Goal: Transaction & Acquisition: Purchase product/service

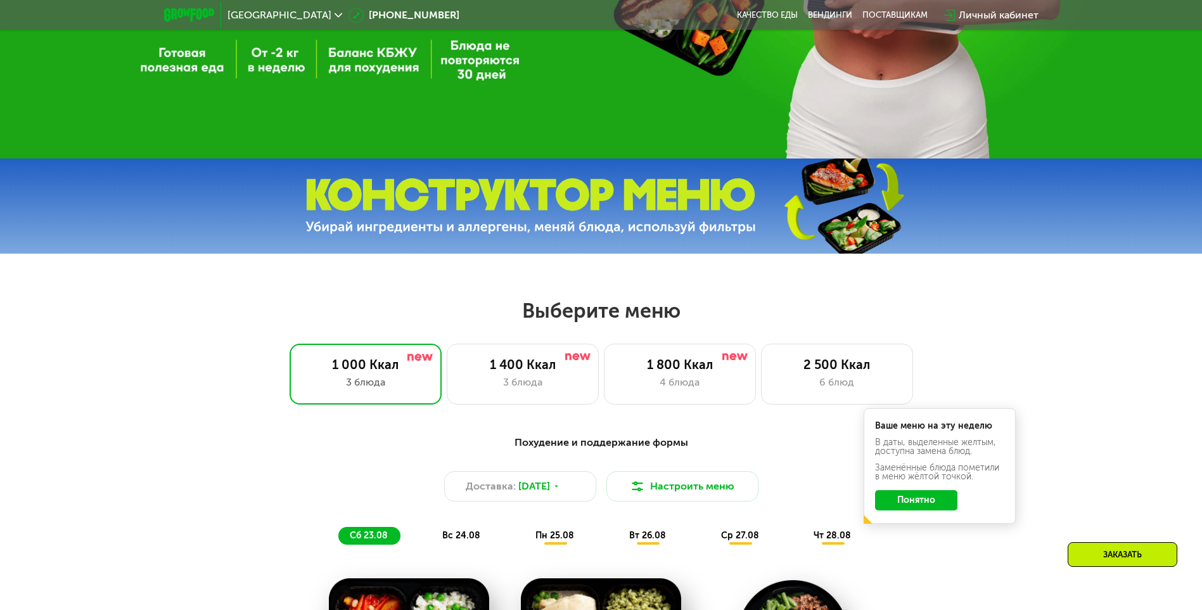
scroll to position [444, 0]
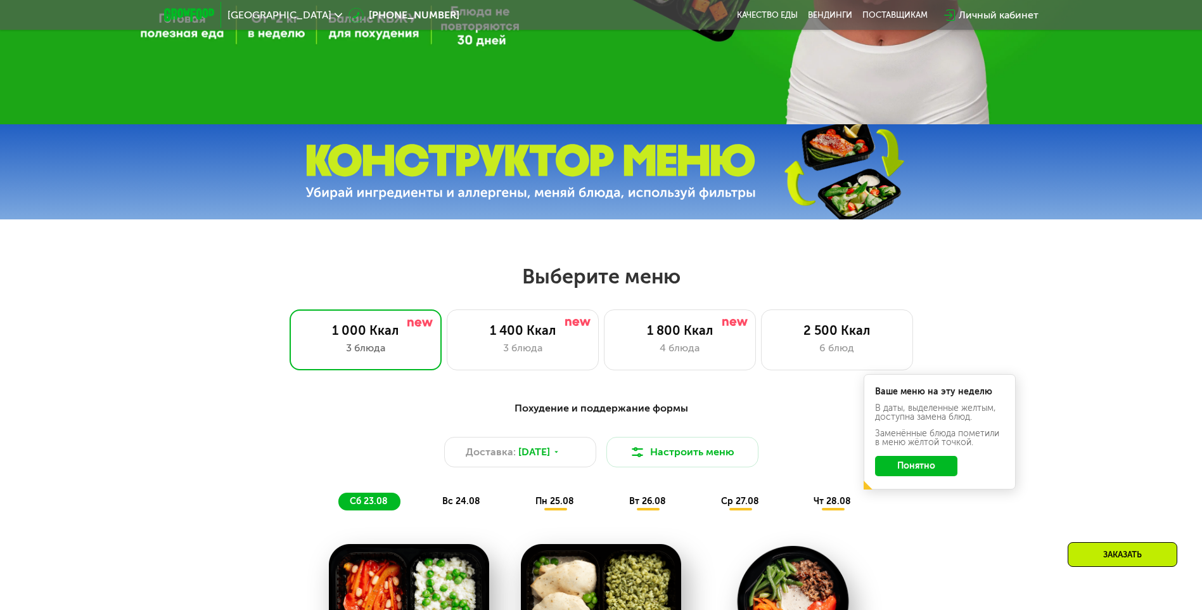
drag, startPoint x: 908, startPoint y: 474, endPoint x: 1162, endPoint y: 266, distance: 328.2
click at [910, 472] on button "Понятно" at bounding box center [916, 466] width 82 height 20
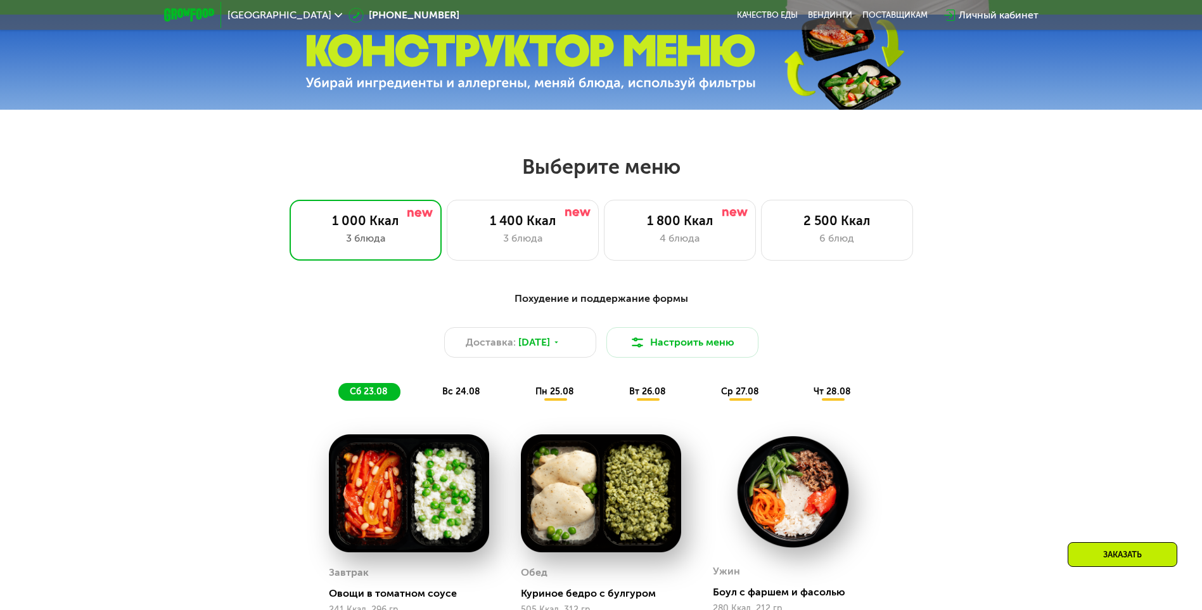
scroll to position [570, 0]
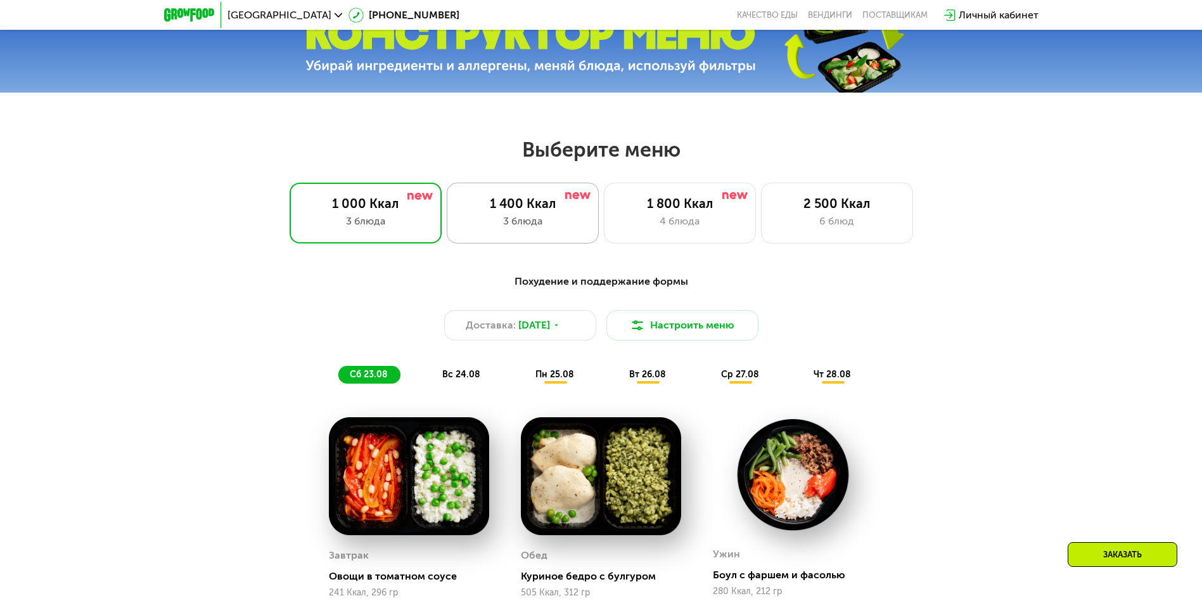
click at [604, 236] on div "1 400 Ккал 3 блюда" at bounding box center [680, 213] width 152 height 61
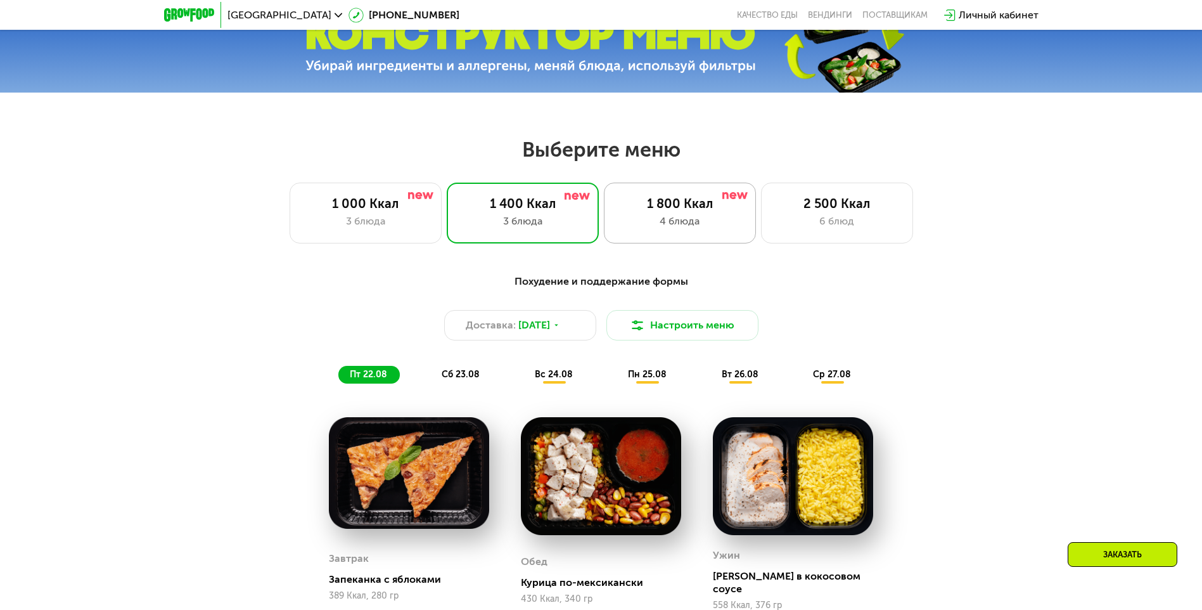
click at [656, 206] on div "1 800 Ккал" at bounding box center [679, 203] width 125 height 15
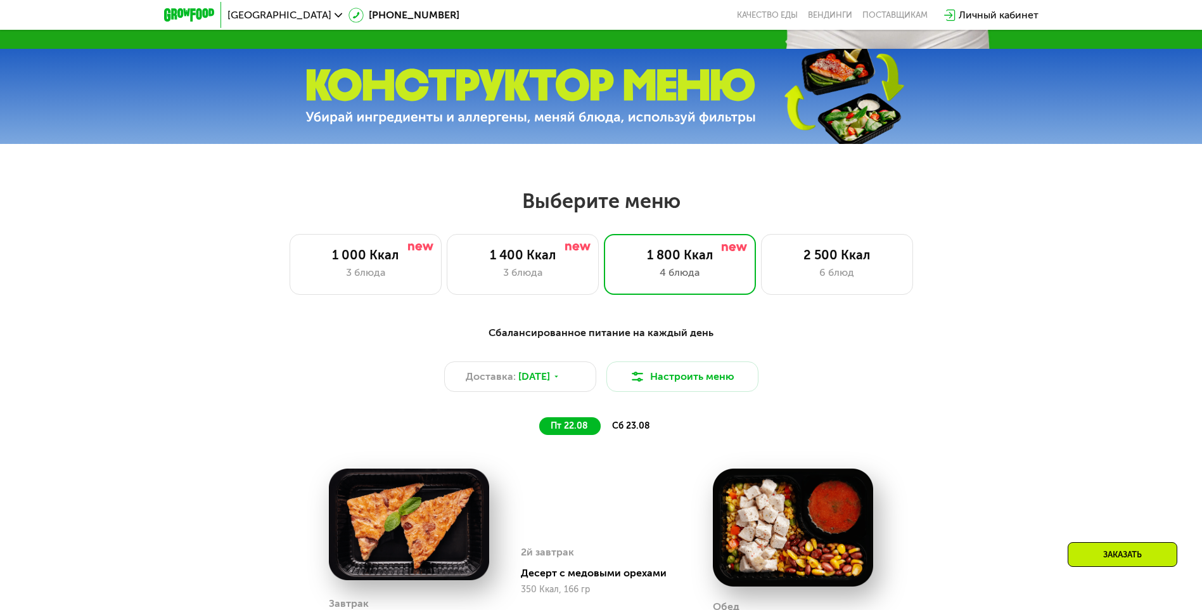
scroll to position [507, 0]
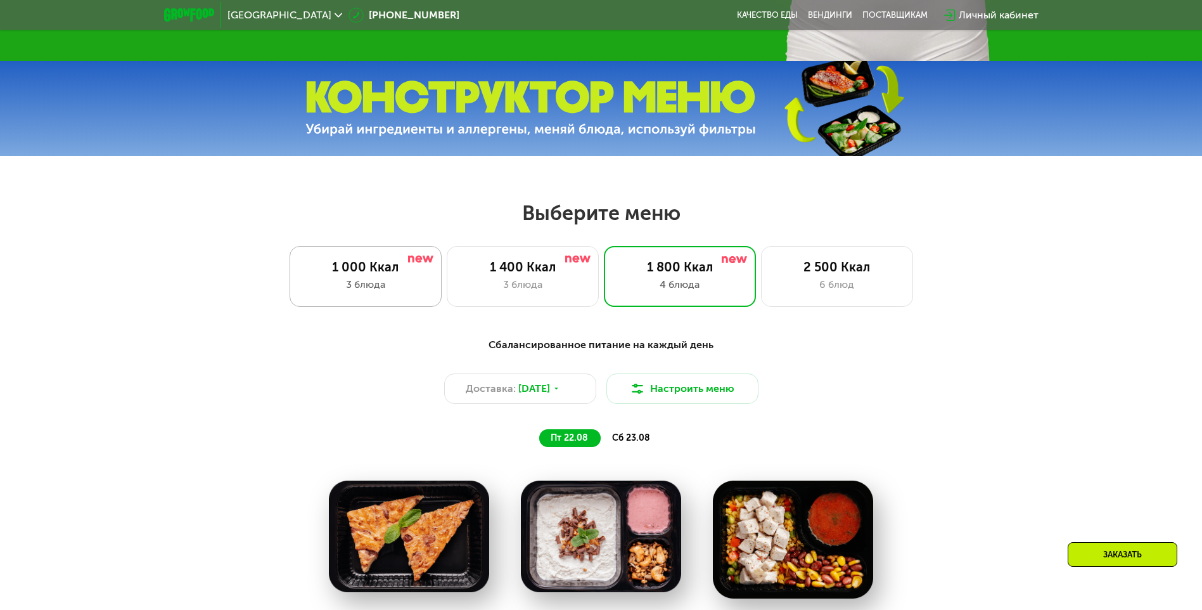
click at [342, 287] on div "3 блюда" at bounding box center [365, 284] width 125 height 15
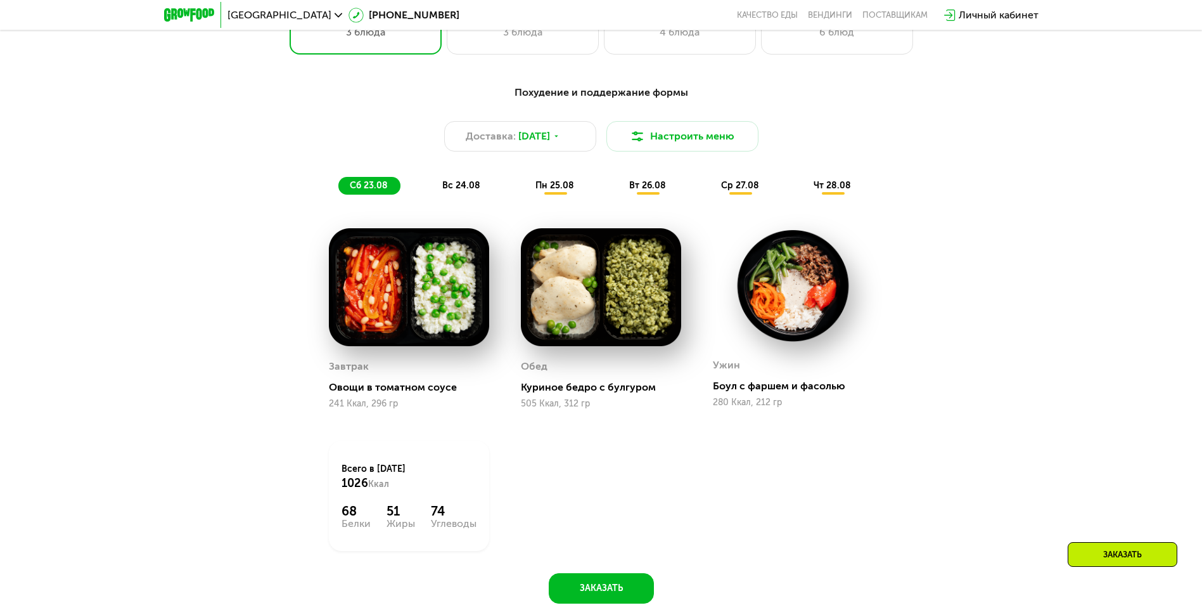
scroll to position [760, 0]
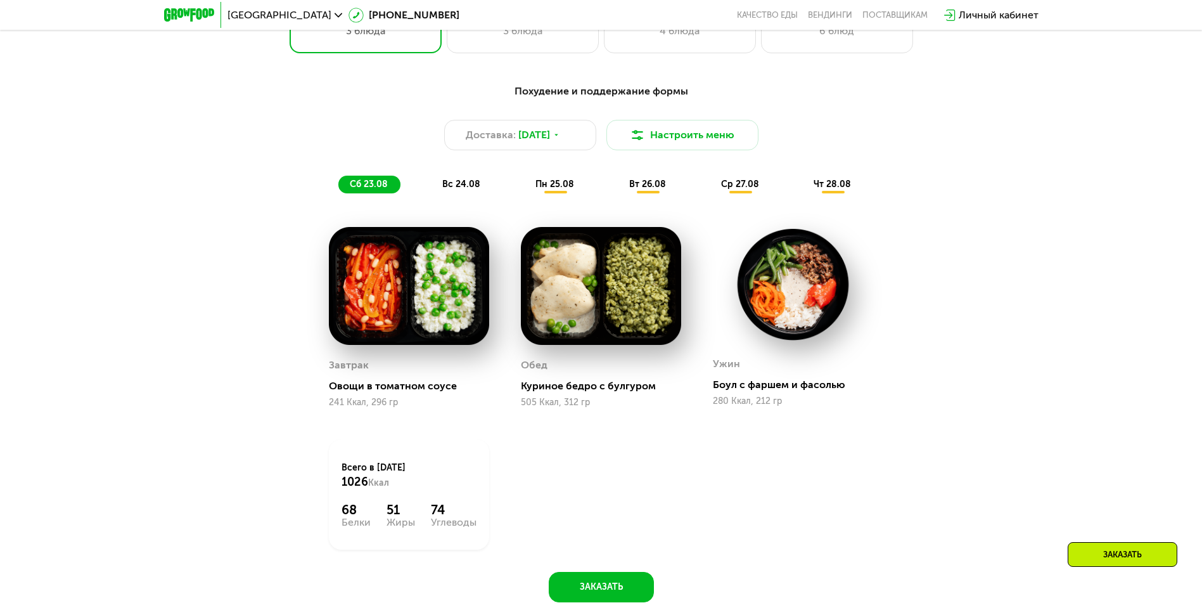
click at [792, 299] on img at bounding box center [793, 284] width 160 height 115
click at [746, 390] on div "Боул с фаршем и фасолью" at bounding box center [798, 384] width 170 height 13
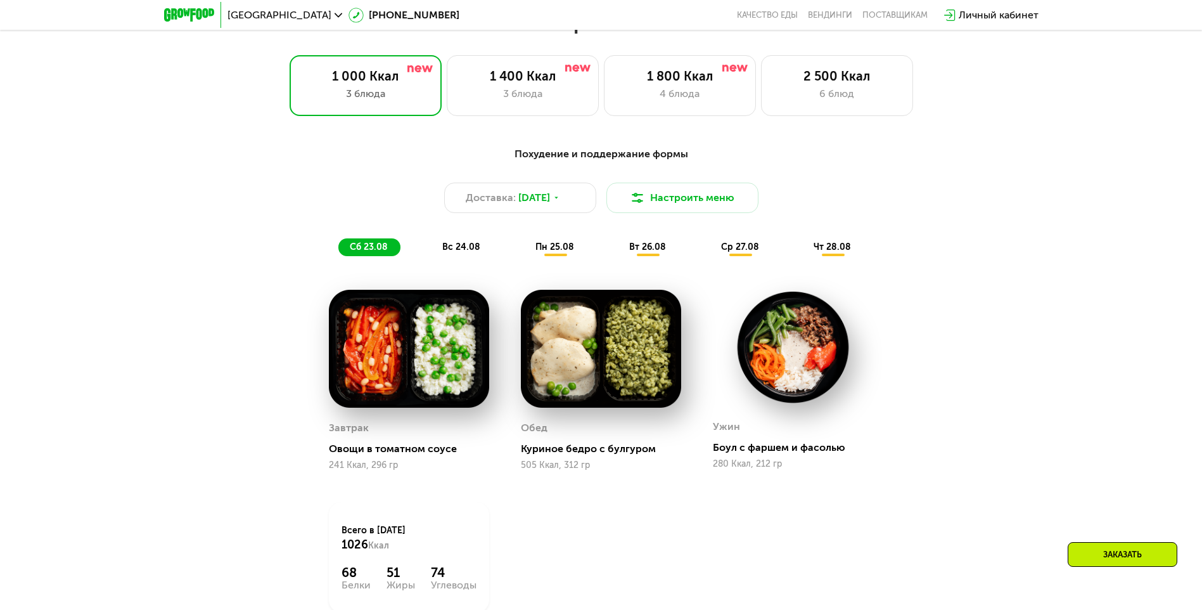
scroll to position [697, 0]
click at [462, 248] on span "вс 24.08" at bounding box center [461, 247] width 38 height 11
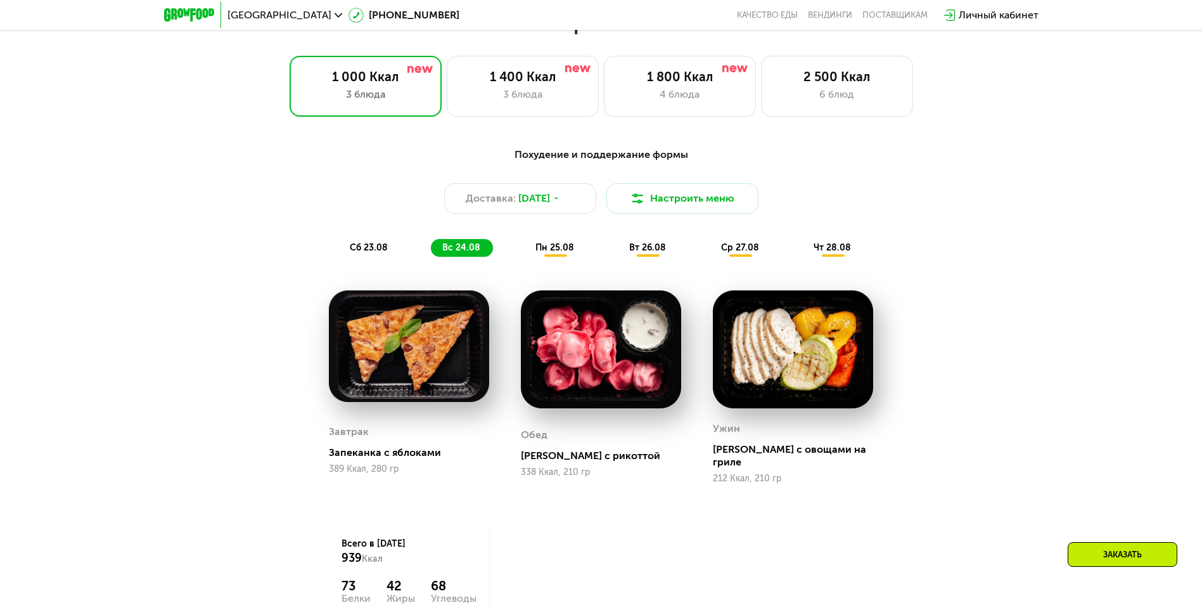
click at [549, 248] on span "пн 25.08" at bounding box center [554, 247] width 39 height 11
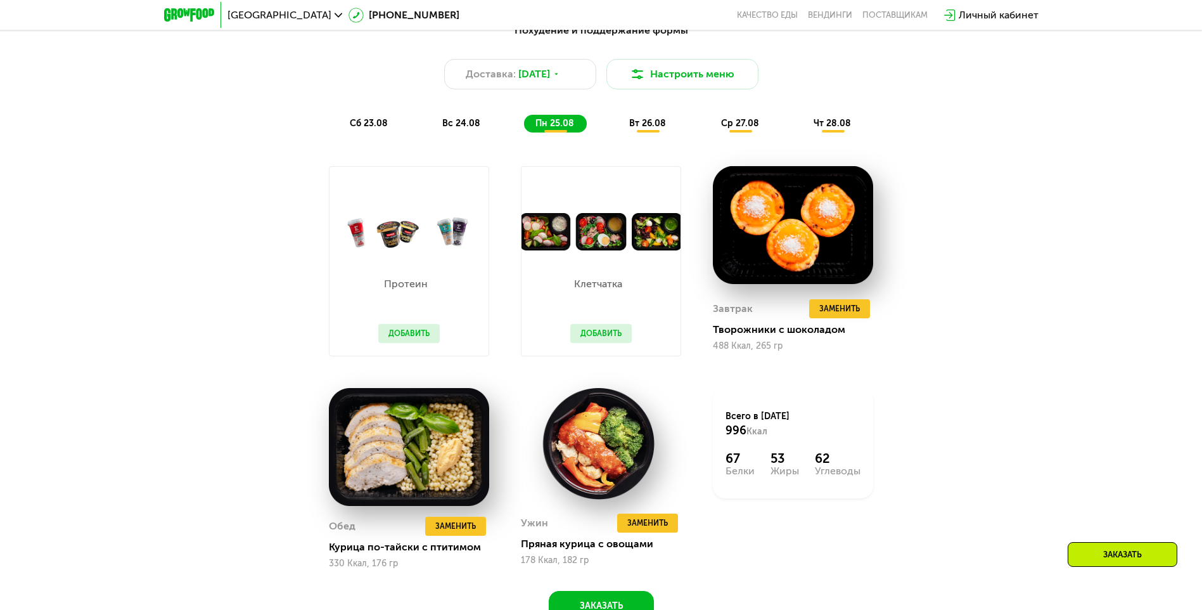
scroll to position [824, 0]
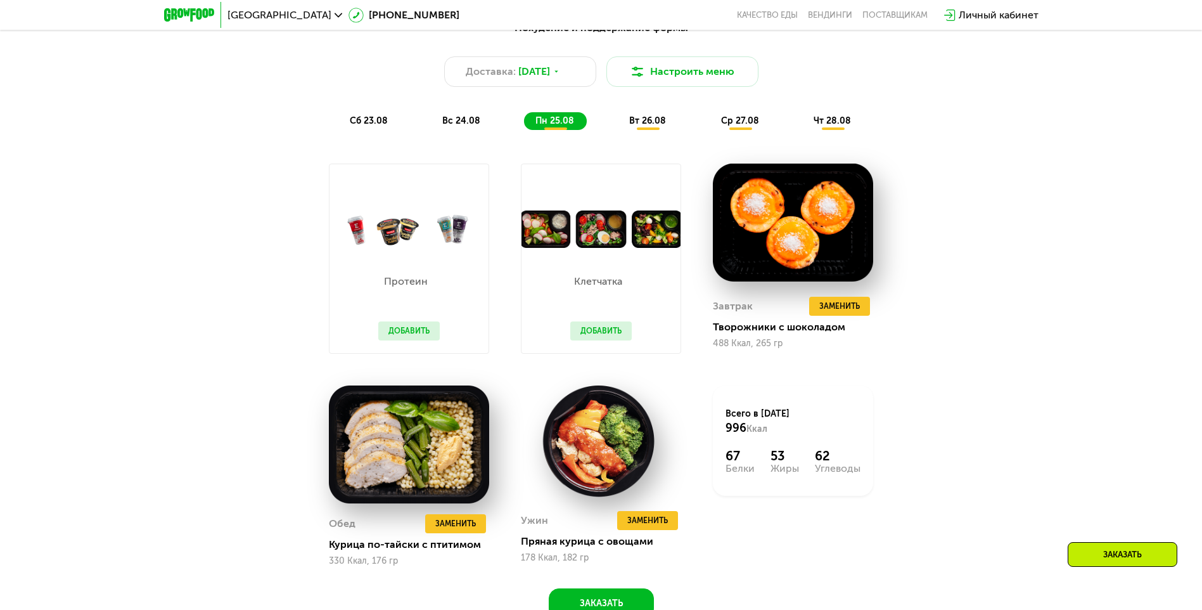
click at [710, 117] on div "вт 26.08" at bounding box center [741, 121] width 62 height 18
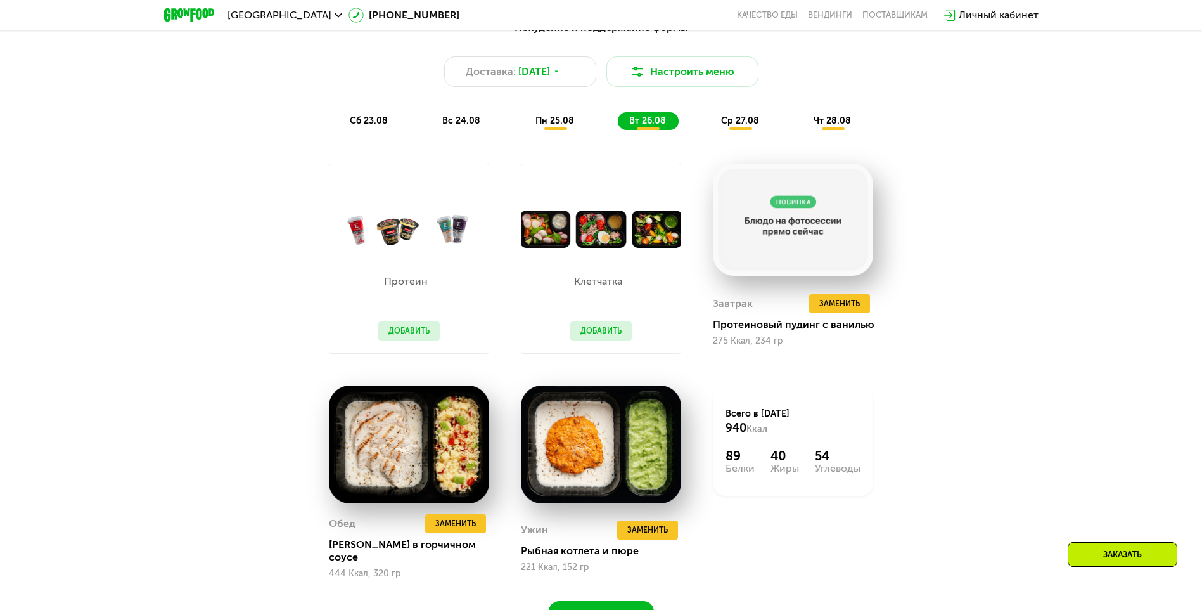
click at [732, 122] on span "ср 27.08" at bounding box center [740, 120] width 38 height 11
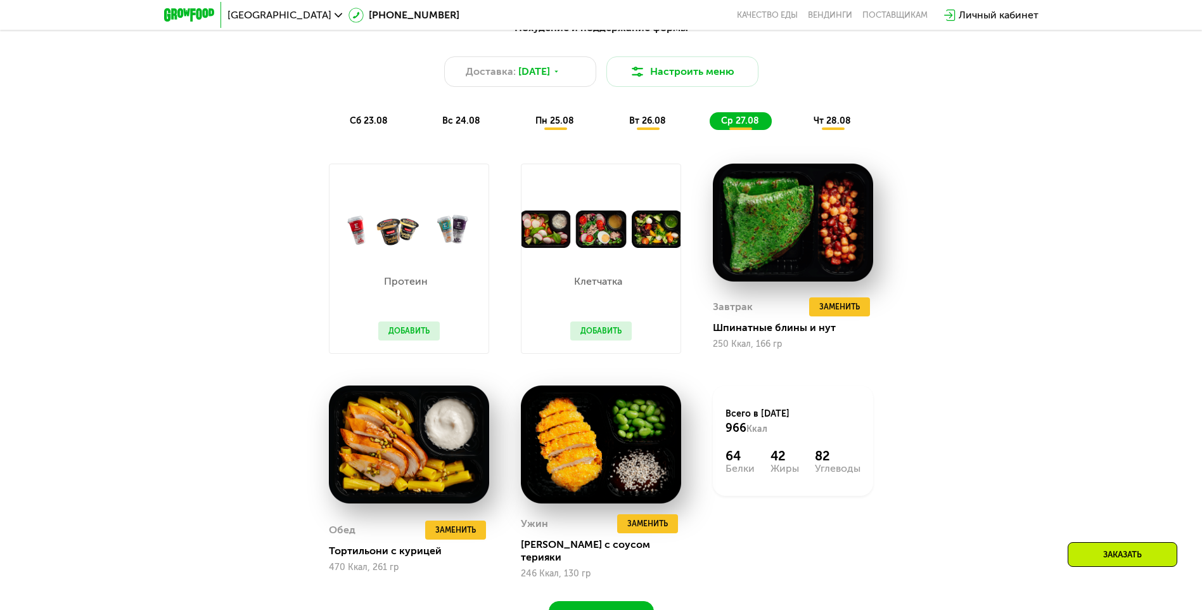
click at [840, 122] on span "чт 28.08" at bounding box center [832, 120] width 37 height 11
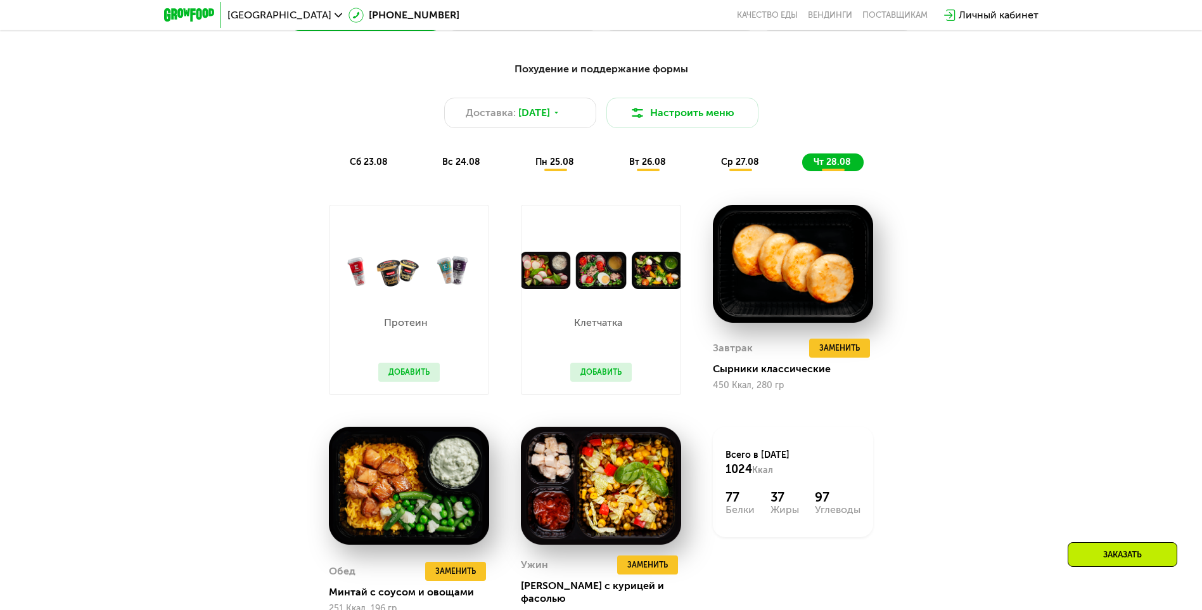
scroll to position [760, 0]
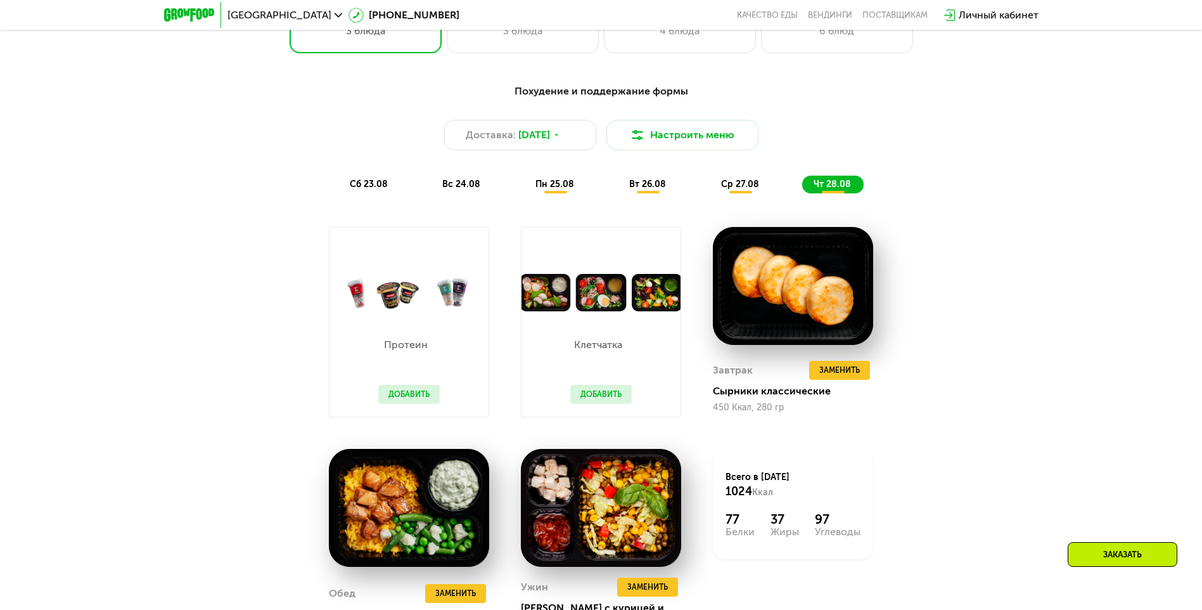
click at [373, 187] on span "сб 23.08" at bounding box center [369, 184] width 38 height 11
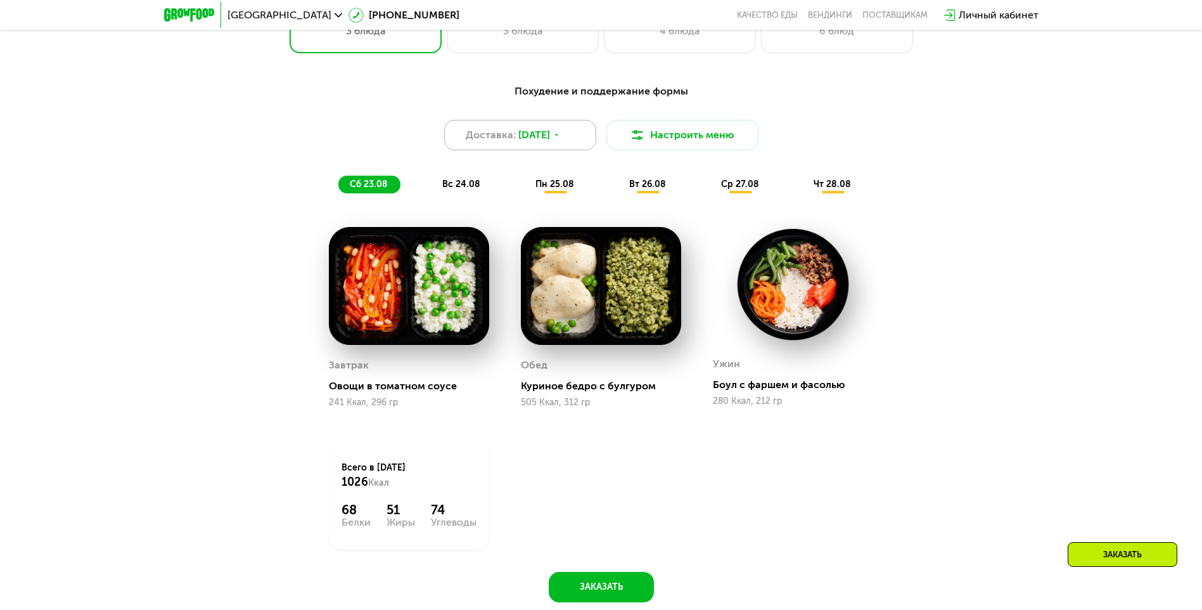
click at [568, 146] on div "Доставка: [DATE]" at bounding box center [520, 135] width 152 height 30
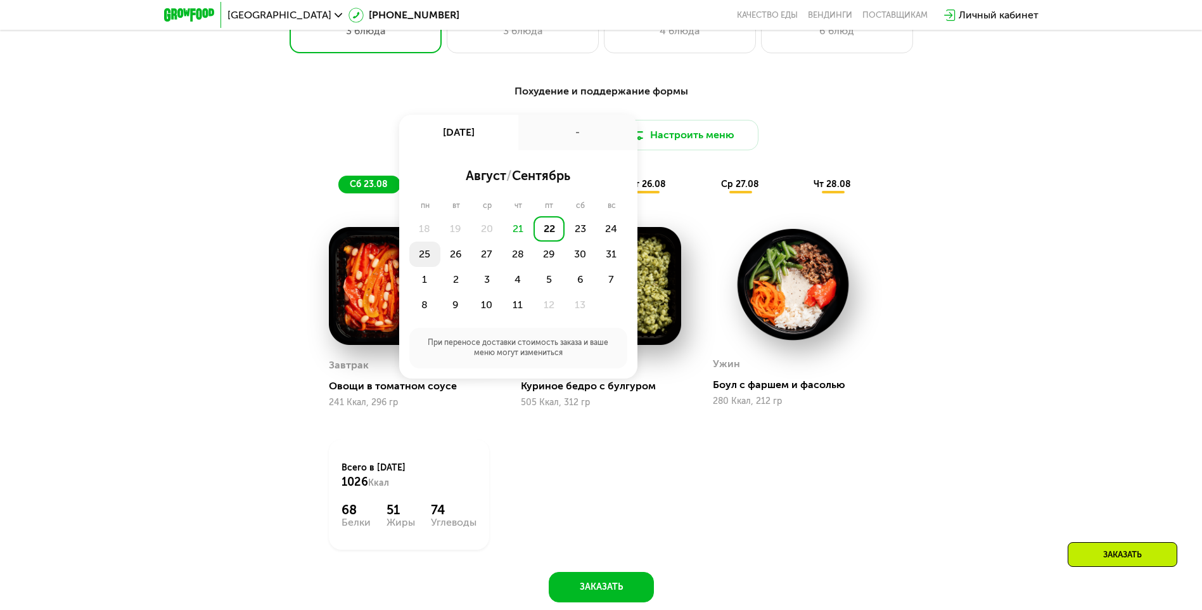
click at [440, 254] on div "25" at bounding box center [455, 253] width 31 height 25
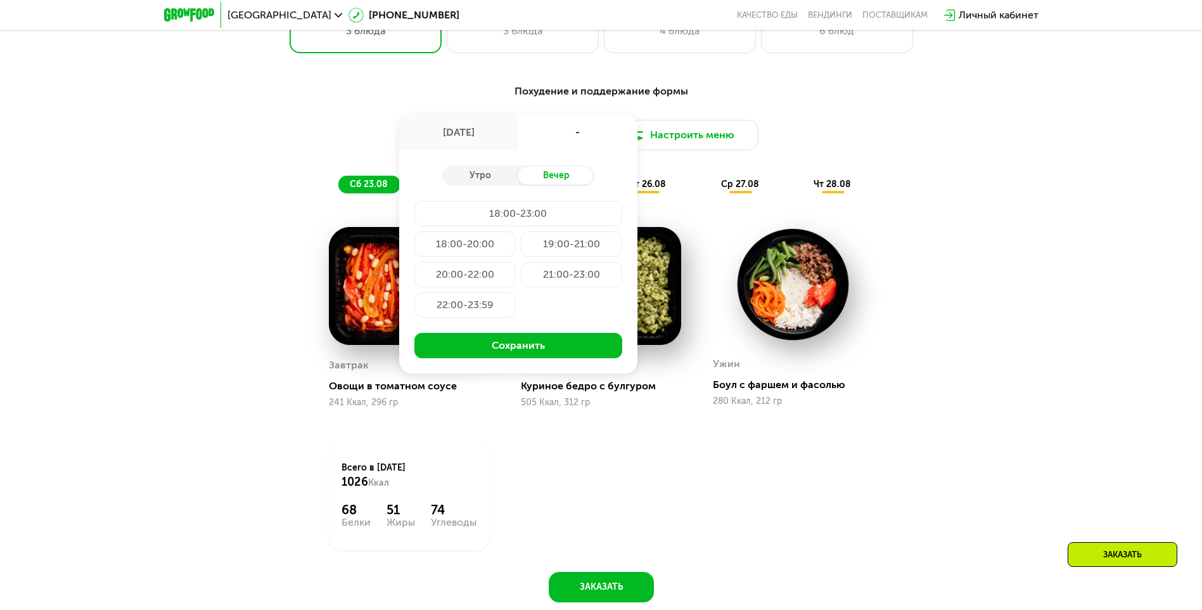
click at [516, 231] on div "18:00-23:00" at bounding box center [464, 243] width 101 height 25
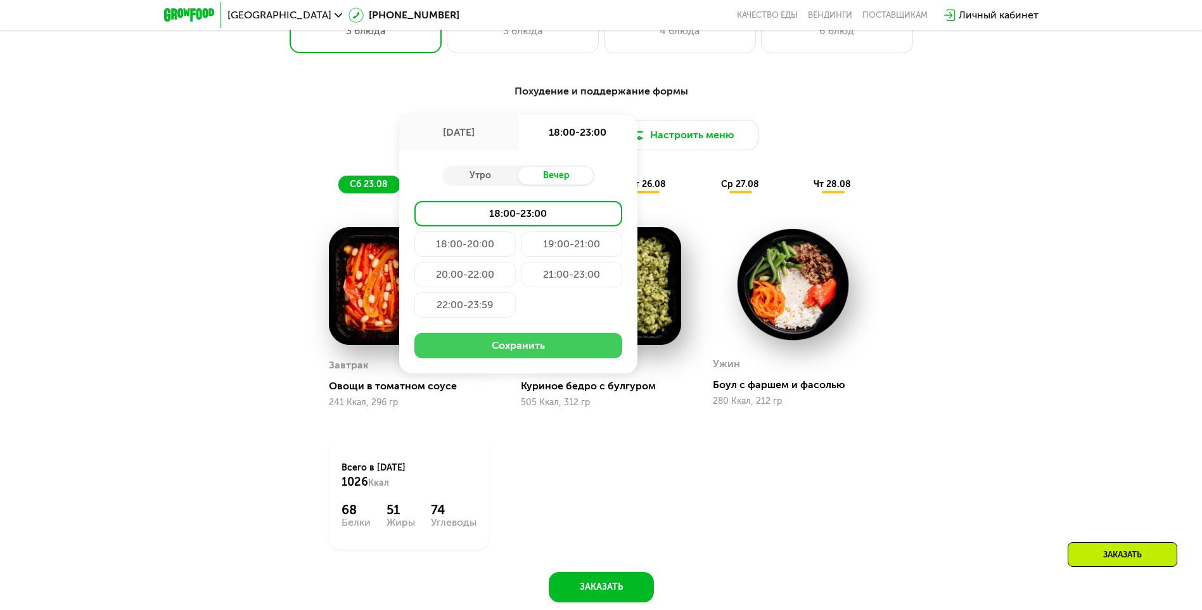
click at [527, 345] on button "Сохранить" at bounding box center [518, 345] width 208 height 25
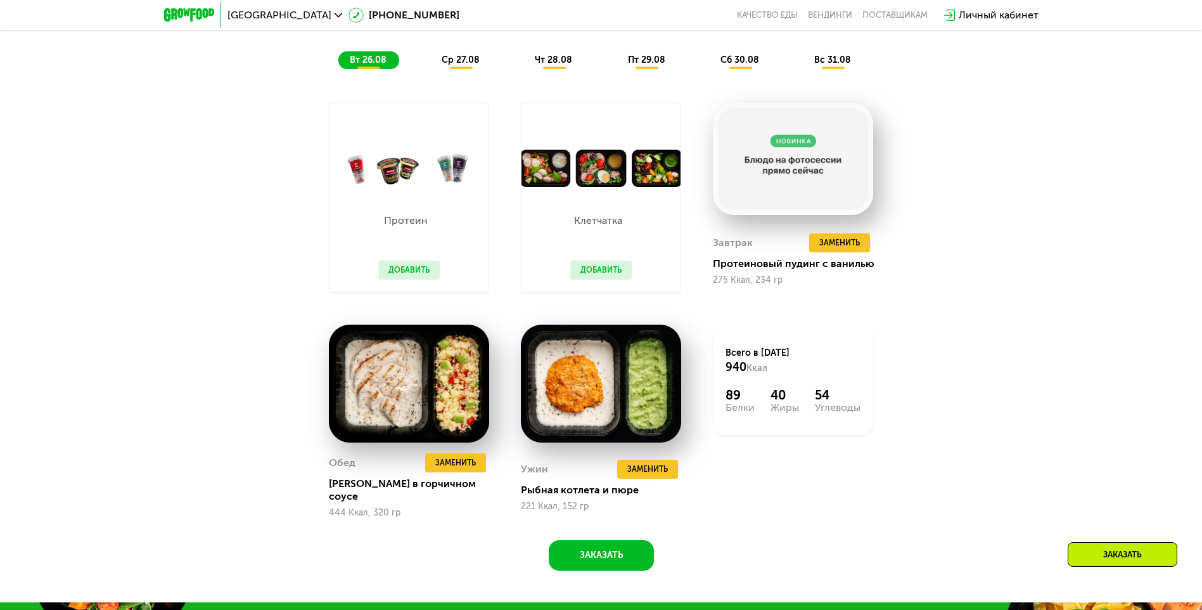
scroll to position [887, 0]
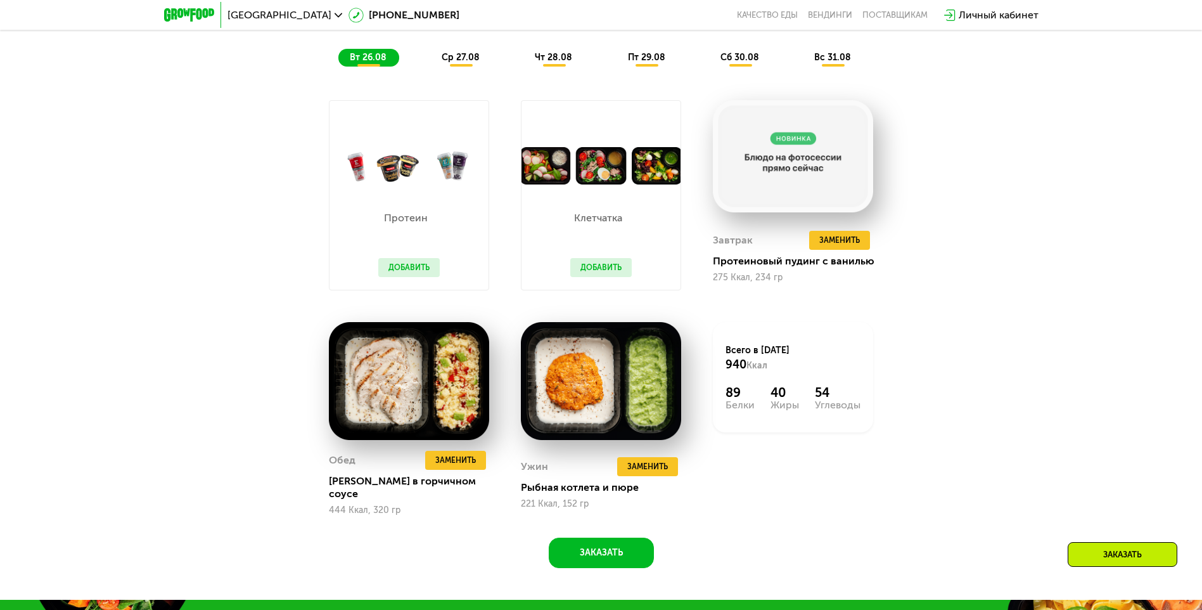
click at [466, 58] on span "ср 27.08" at bounding box center [461, 57] width 38 height 11
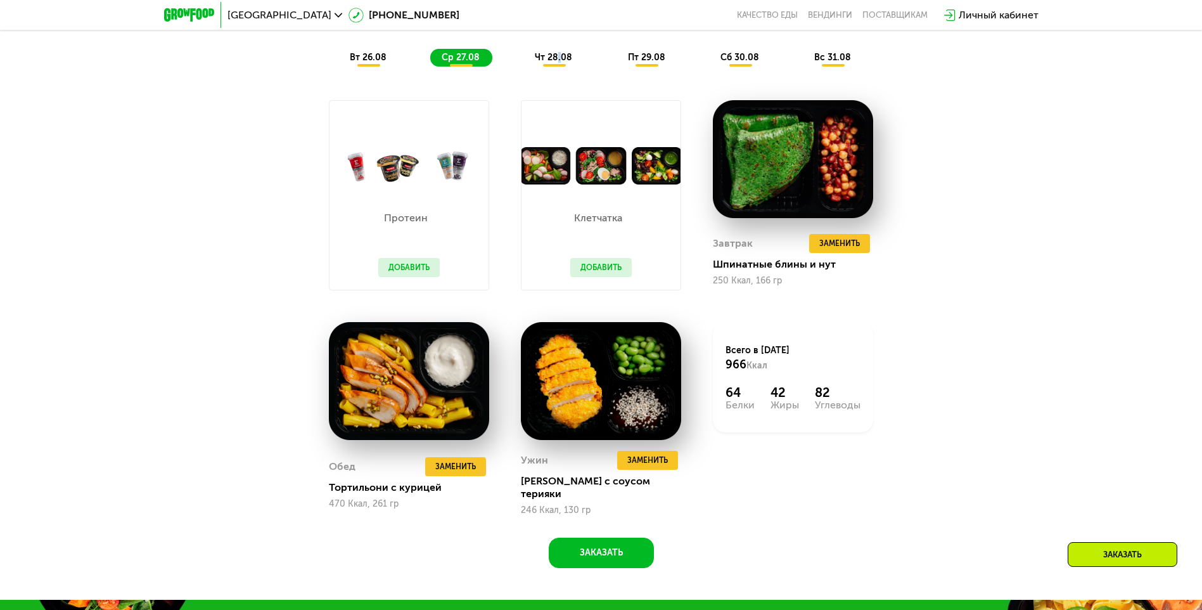
click at [560, 63] on span "чт 28.08" at bounding box center [553, 57] width 37 height 11
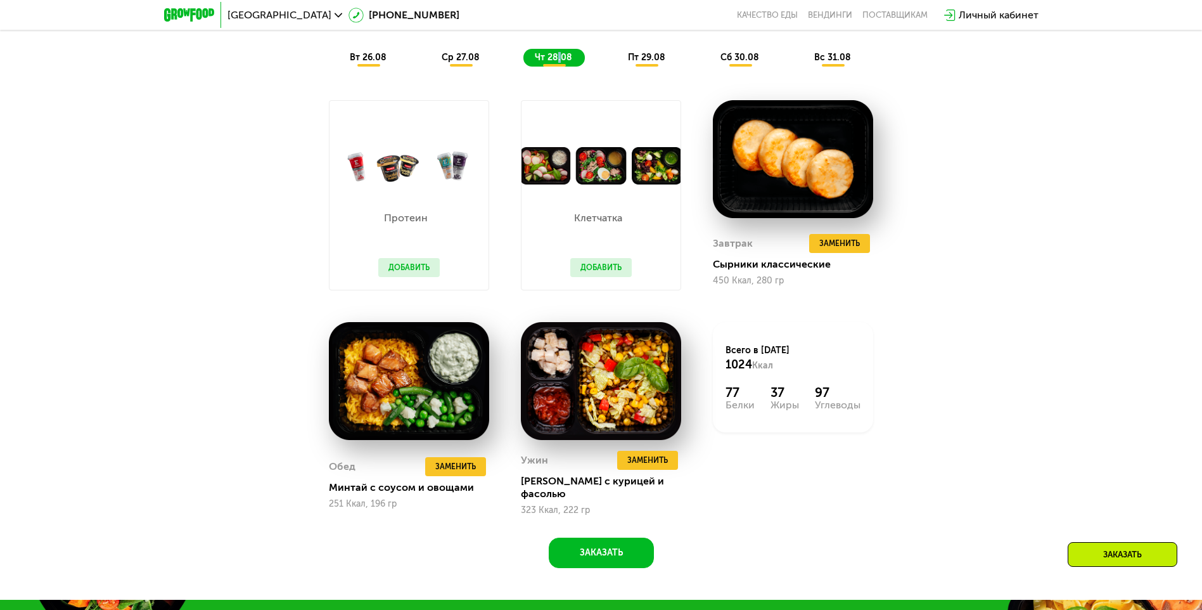
copy span "."
click at [646, 60] on span "пт 29.08" at bounding box center [646, 57] width 37 height 11
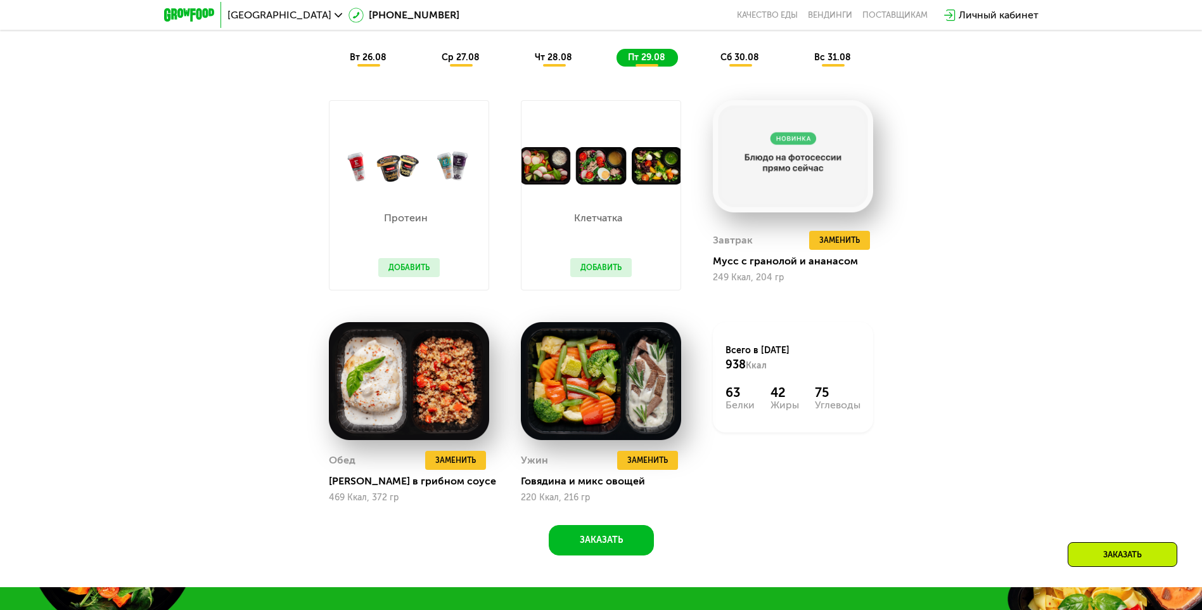
click at [738, 56] on span "сб 30.08" at bounding box center [740, 57] width 39 height 11
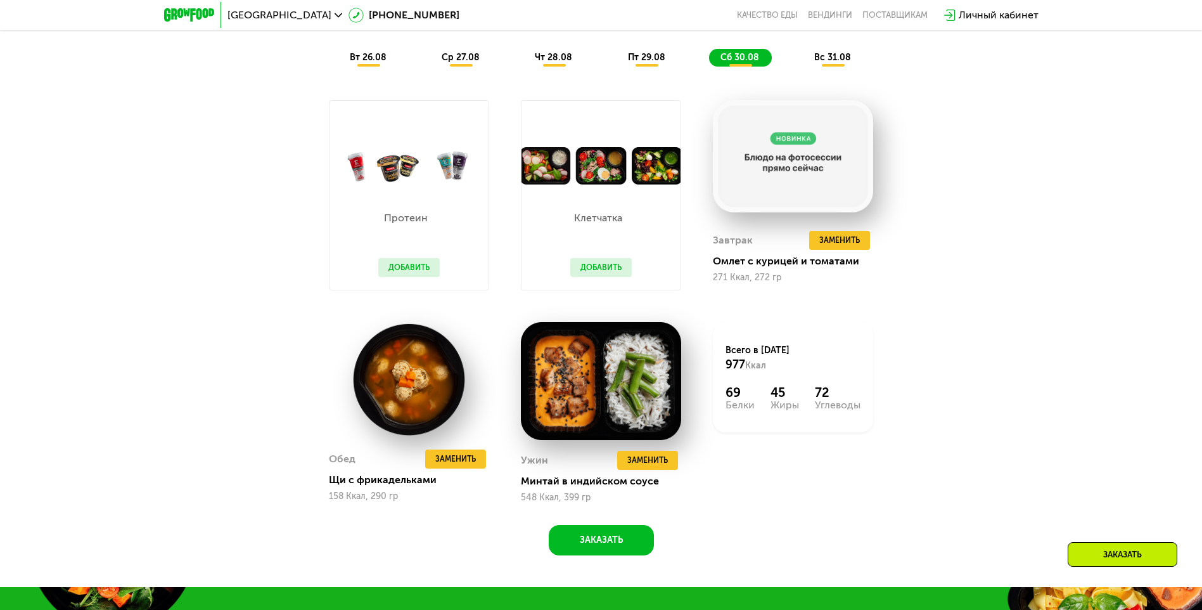
click at [840, 61] on span "вс 31.08" at bounding box center [832, 57] width 37 height 11
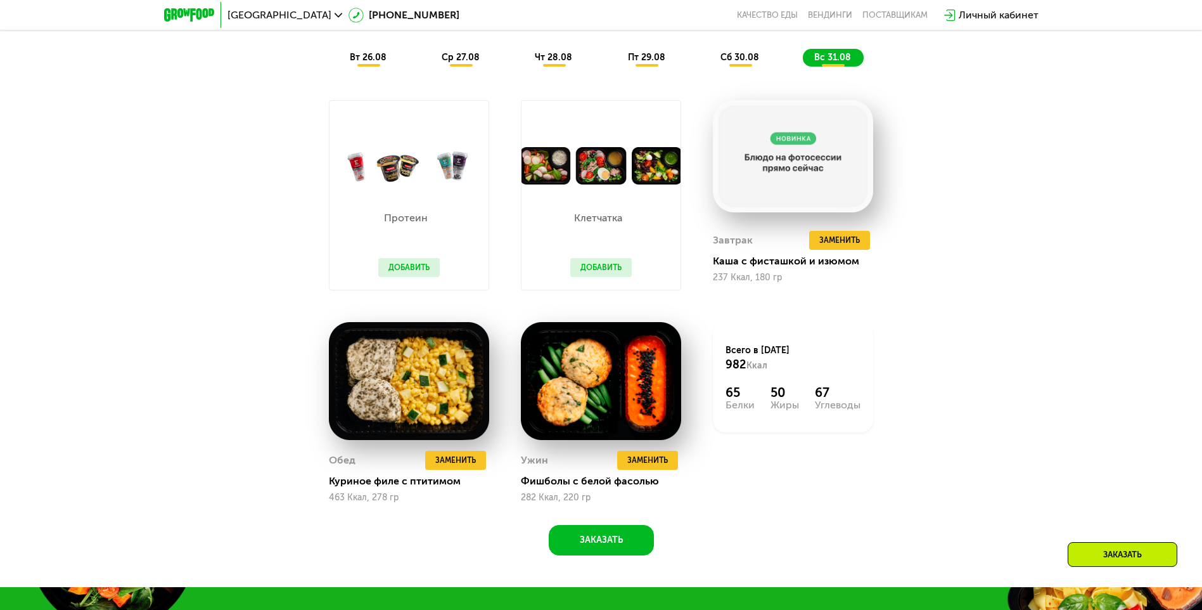
click at [355, 63] on span "вт 26.08" at bounding box center [368, 57] width 37 height 11
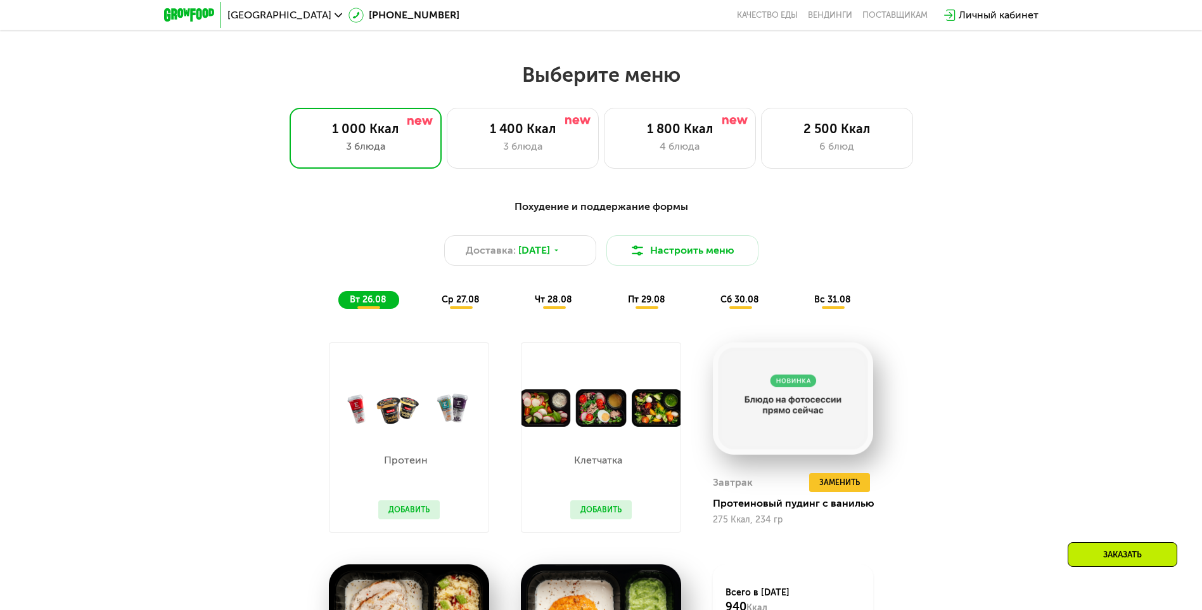
scroll to position [634, 0]
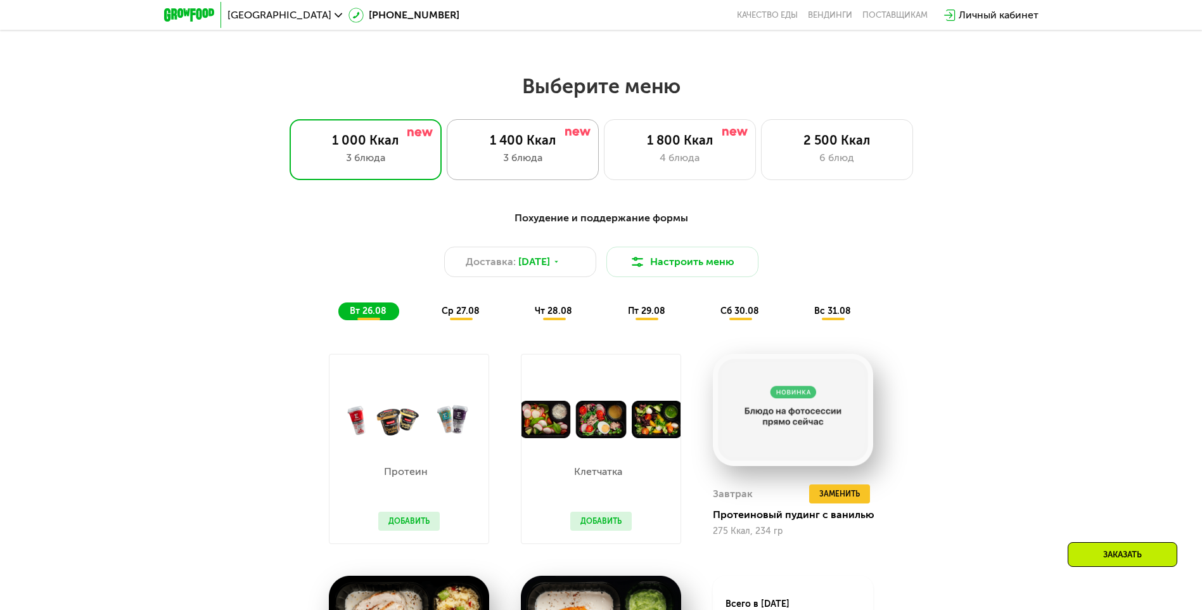
click at [487, 160] on div "3 блюда" at bounding box center [522, 157] width 125 height 15
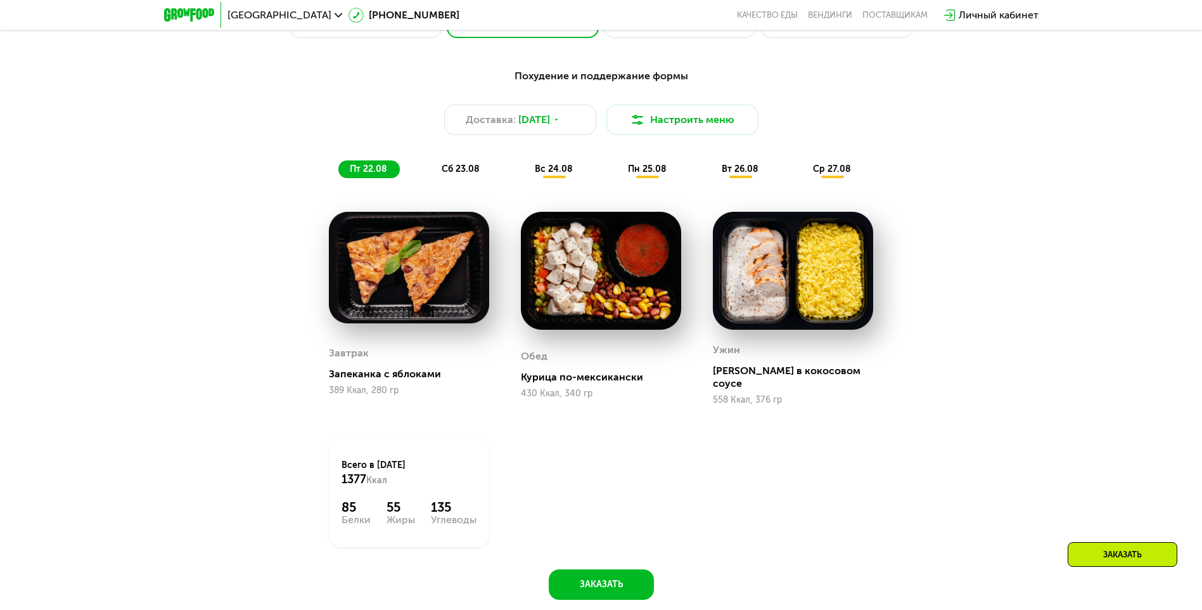
scroll to position [760, 0]
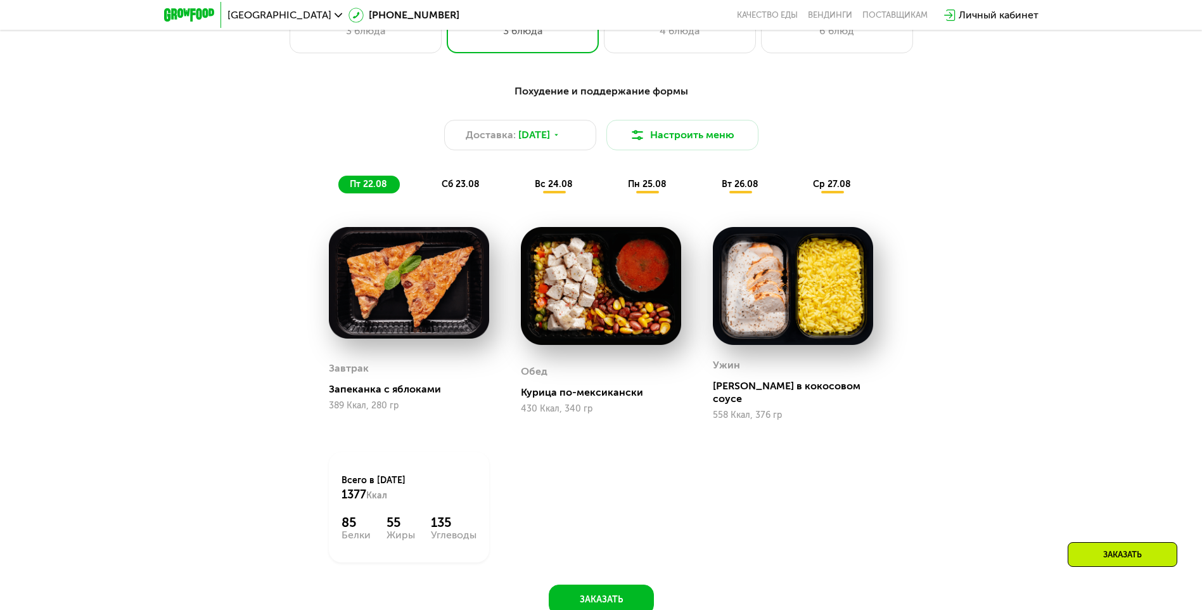
click at [473, 183] on span "сб 23.08" at bounding box center [461, 184] width 38 height 11
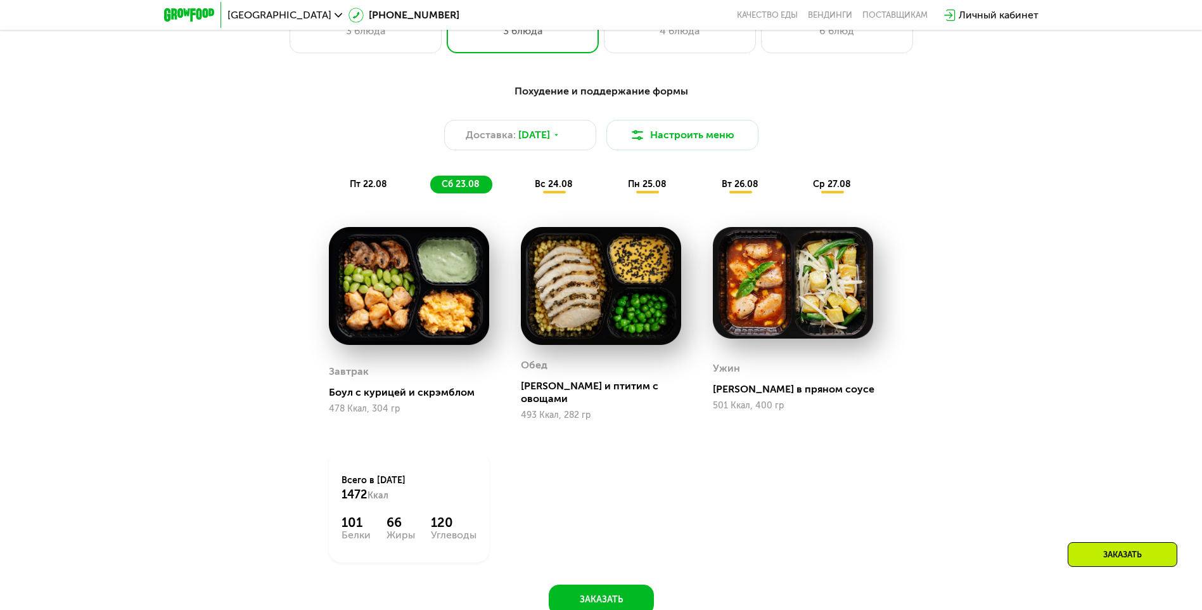
click at [617, 187] on div "вс 24.08" at bounding box center [648, 185] width 63 height 18
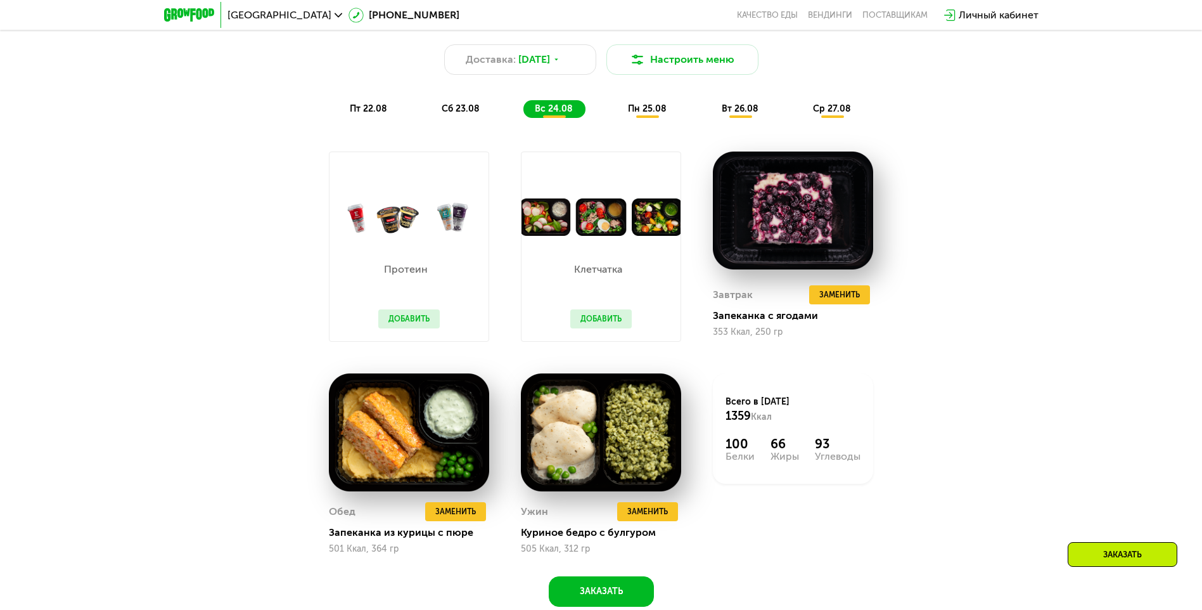
scroll to position [824, 0]
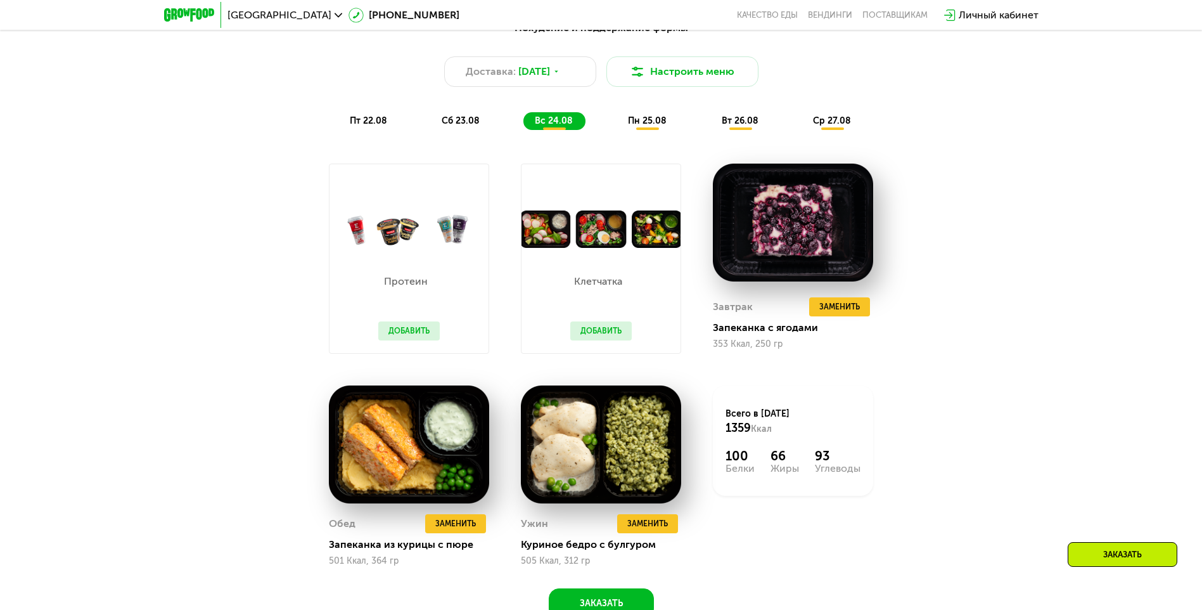
click at [653, 123] on span "пн 25.08" at bounding box center [647, 120] width 39 height 11
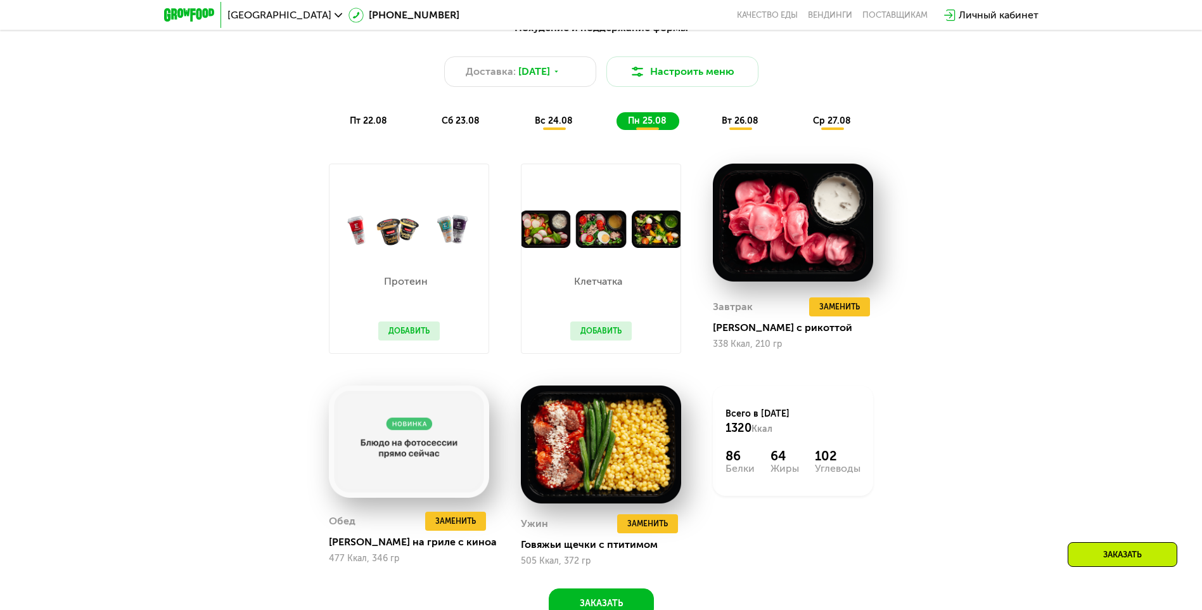
click at [738, 124] on span "вт 26.08" at bounding box center [740, 120] width 37 height 11
